Goal: Obtain resource: Download file/media

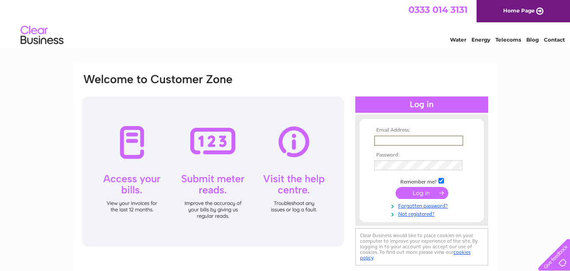
type input "[PERSON_NAME][EMAIL_ADDRESS][DOMAIN_NAME]"
click at [421, 192] on input "submit" at bounding box center [421, 193] width 53 height 12
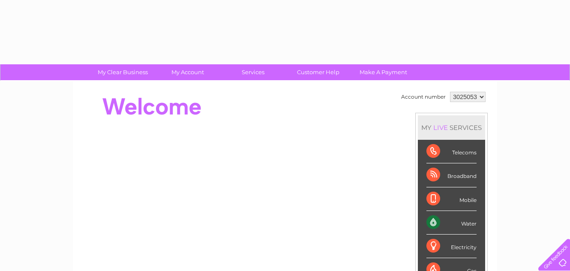
click at [421, 192] on li "Mobile" at bounding box center [451, 199] width 67 height 24
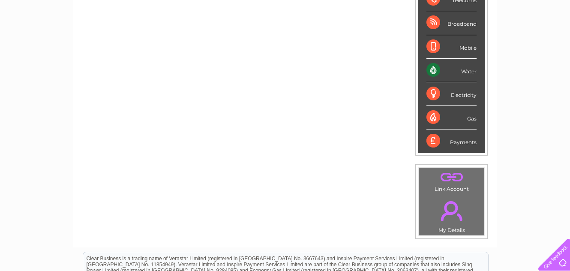
scroll to position [152, 0]
click at [462, 73] on div "Water" at bounding box center [451, 71] width 50 height 24
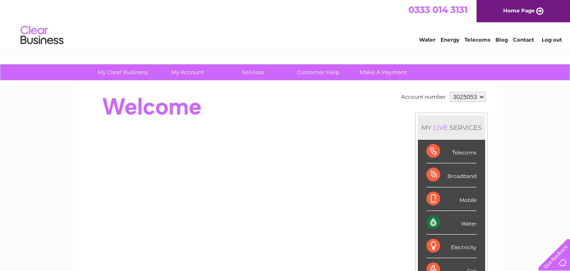
scroll to position [0, 0]
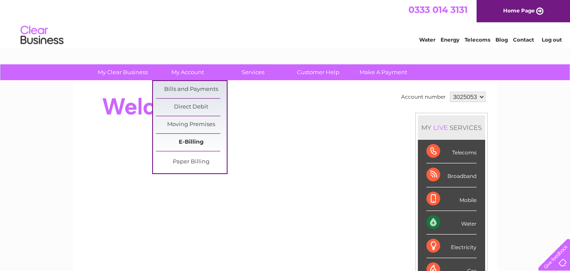
click at [191, 142] on link "E-Billing" at bounding box center [191, 142] width 71 height 17
click at [368, 105] on div at bounding box center [237, 107] width 312 height 34
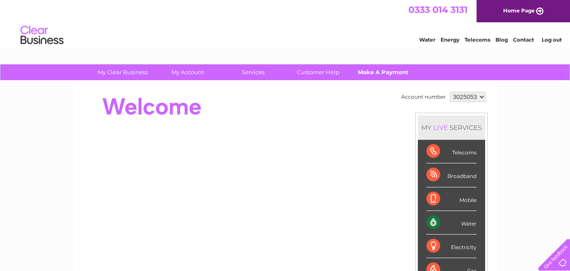
click at [365, 71] on link "Make A Payment" at bounding box center [383, 72] width 71 height 16
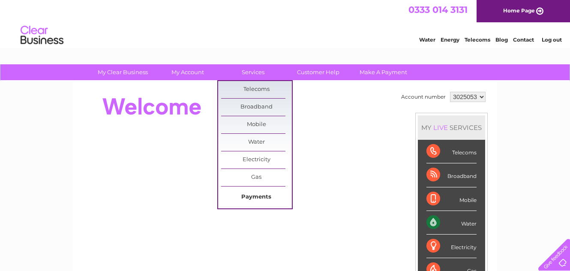
click at [256, 195] on link "Payments" at bounding box center [256, 196] width 71 height 17
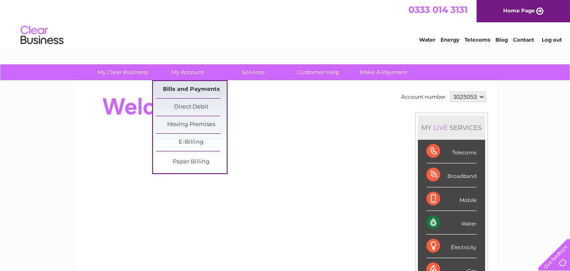
click at [188, 88] on link "Bills and Payments" at bounding box center [191, 89] width 71 height 17
click at [199, 91] on link "Bills and Payments" at bounding box center [191, 89] width 71 height 17
click at [182, 89] on link "Bills and Payments" at bounding box center [191, 89] width 71 height 17
click at [297, 103] on div at bounding box center [237, 107] width 312 height 34
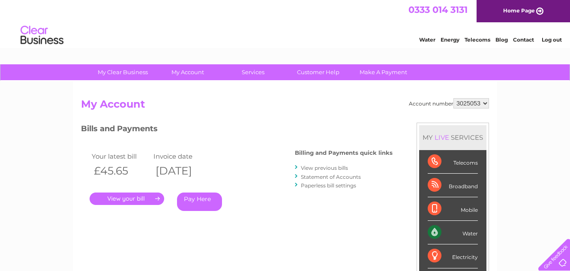
click at [133, 197] on link "." at bounding box center [127, 198] width 75 height 12
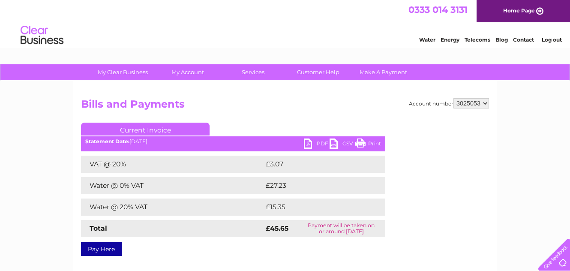
click at [319, 142] on link "PDF" at bounding box center [317, 144] width 26 height 12
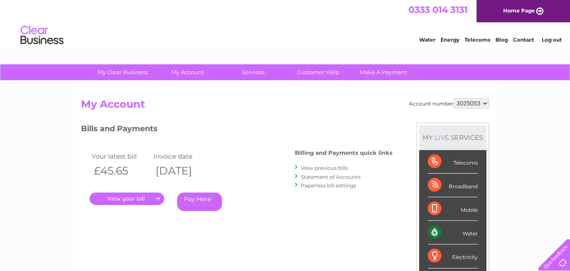
click at [319, 166] on link "View previous bills" at bounding box center [324, 167] width 47 height 6
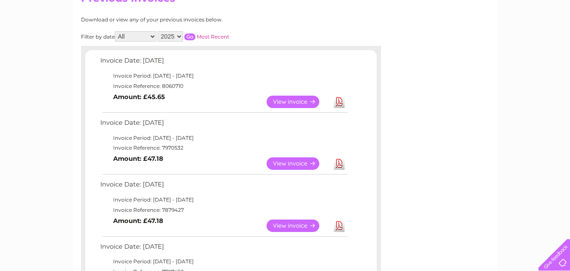
scroll to position [106, 0]
click at [338, 160] on link "Download" at bounding box center [339, 163] width 11 height 12
click at [340, 221] on link "Download" at bounding box center [339, 225] width 11 height 12
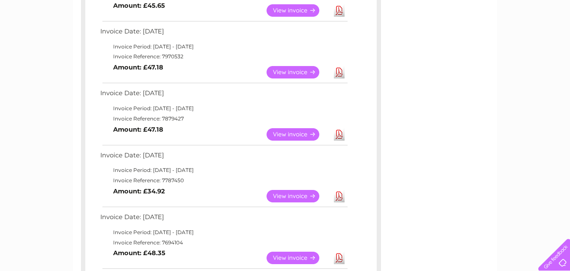
scroll to position [197, 0]
click at [338, 189] on link "Download" at bounding box center [339, 195] width 11 height 12
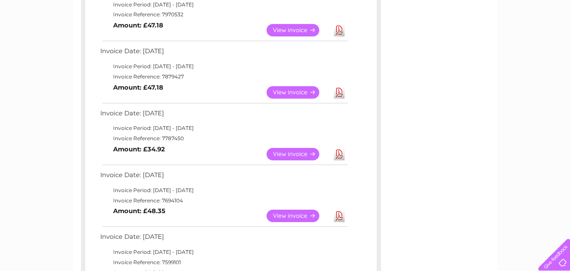
scroll to position [237, 0]
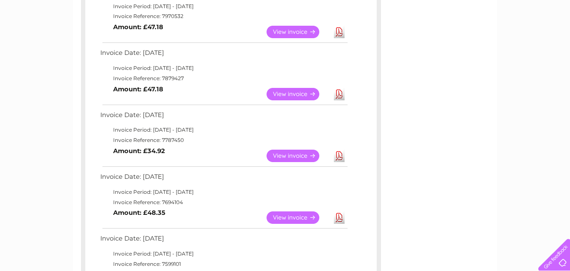
click at [297, 211] on link "View" at bounding box center [297, 217] width 63 height 12
click at [336, 211] on link "Download" at bounding box center [339, 217] width 11 height 12
click at [339, 211] on link "Download" at bounding box center [339, 217] width 11 height 12
